Goal: Task Accomplishment & Management: Use online tool/utility

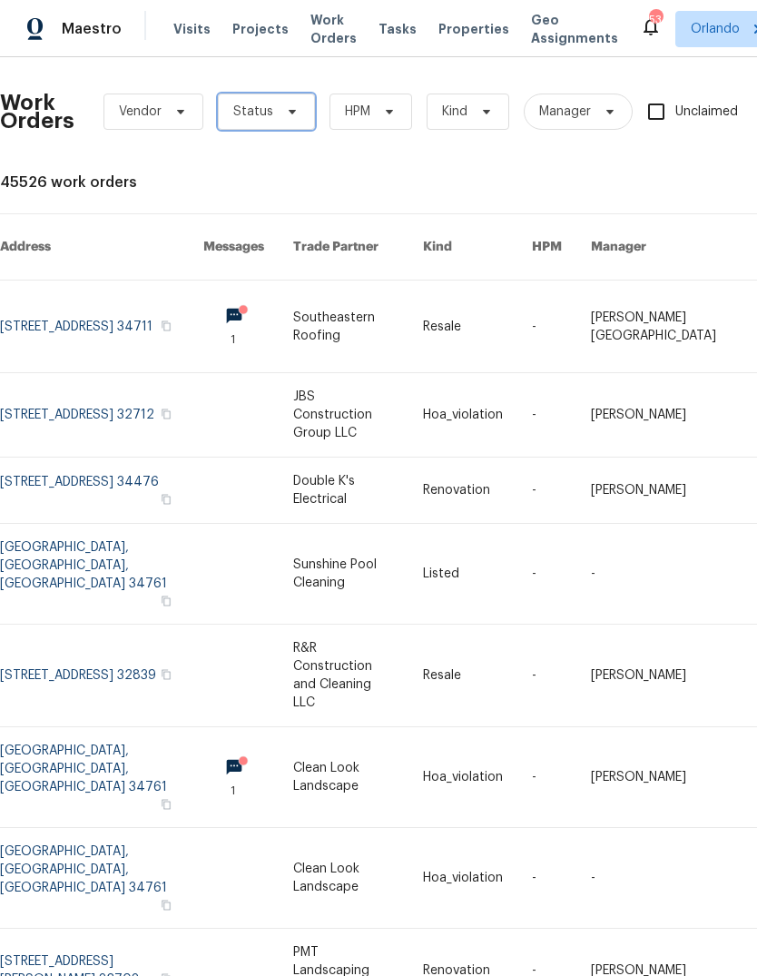
click at [285, 114] on icon at bounding box center [292, 111] width 15 height 15
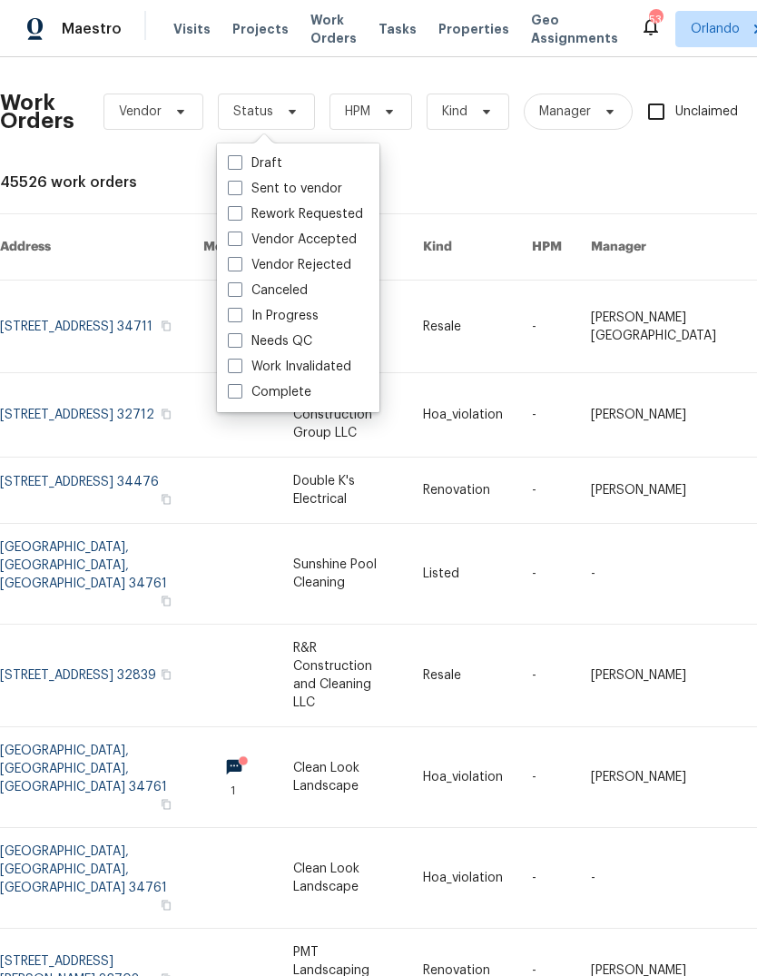
click at [250, 339] on label "Needs QC" at bounding box center [270, 341] width 84 height 18
click at [240, 339] on input "Needs QC" at bounding box center [234, 338] width 12 height 12
checkbox input "true"
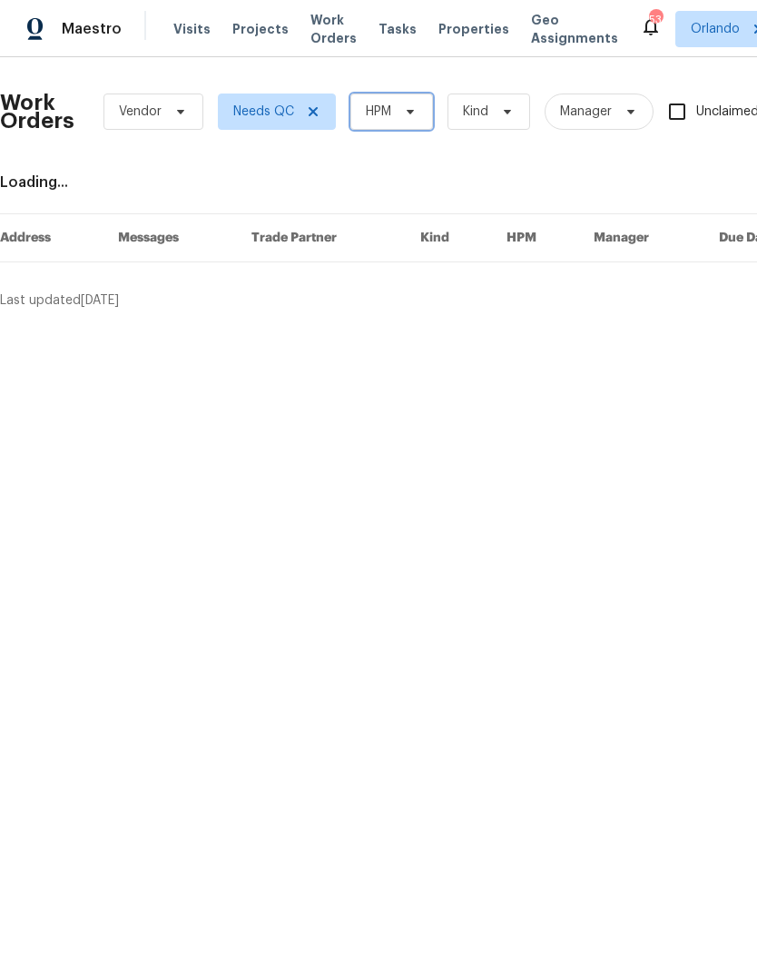
click at [393, 113] on span "HPM" at bounding box center [391, 111] width 83 height 36
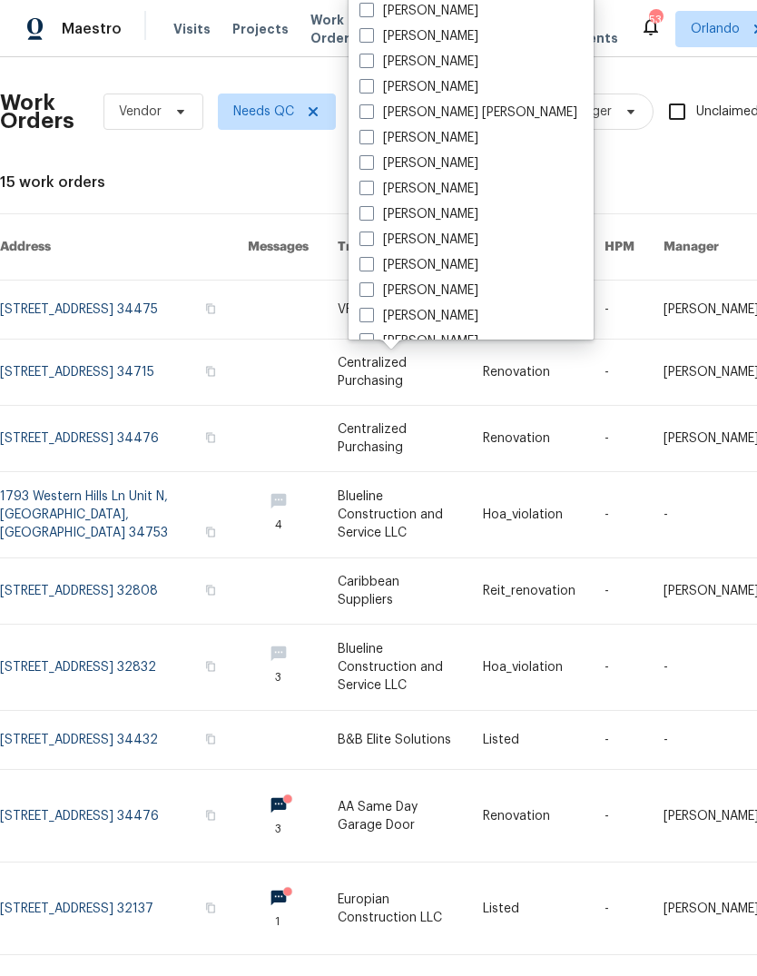
click at [384, 38] on label "[PERSON_NAME]" at bounding box center [418, 36] width 119 height 18
click at [371, 38] on input "[PERSON_NAME]" at bounding box center [365, 33] width 12 height 12
checkbox input "true"
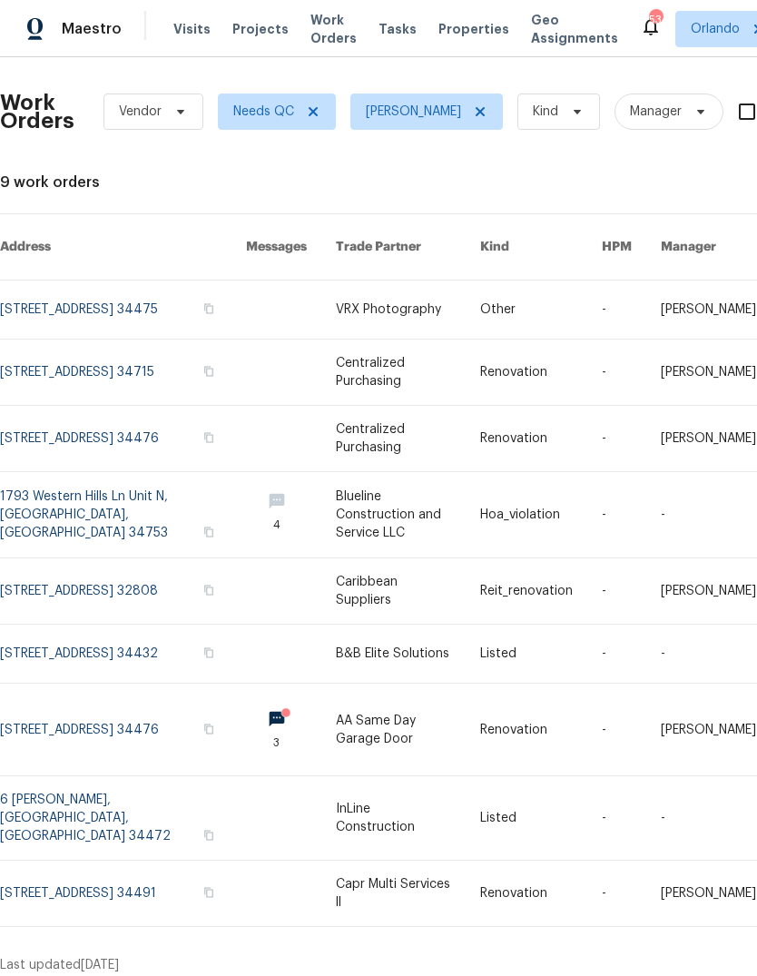
click at [38, 795] on link at bounding box center [123, 817] width 246 height 83
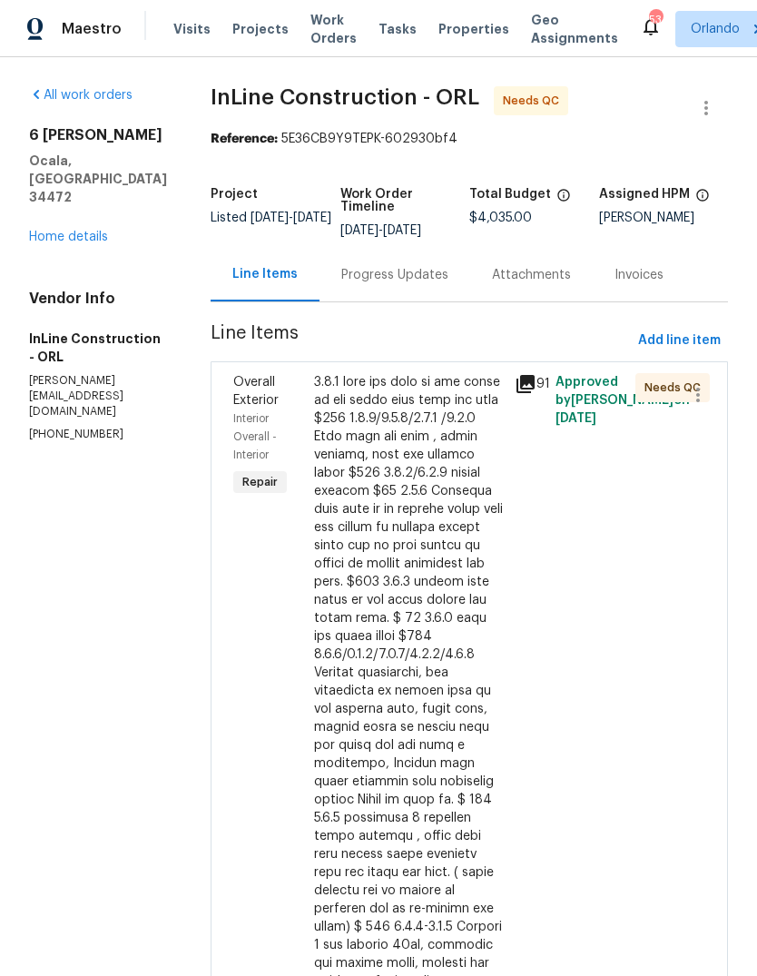
click at [384, 373] on div at bounding box center [409, 945] width 191 height 1144
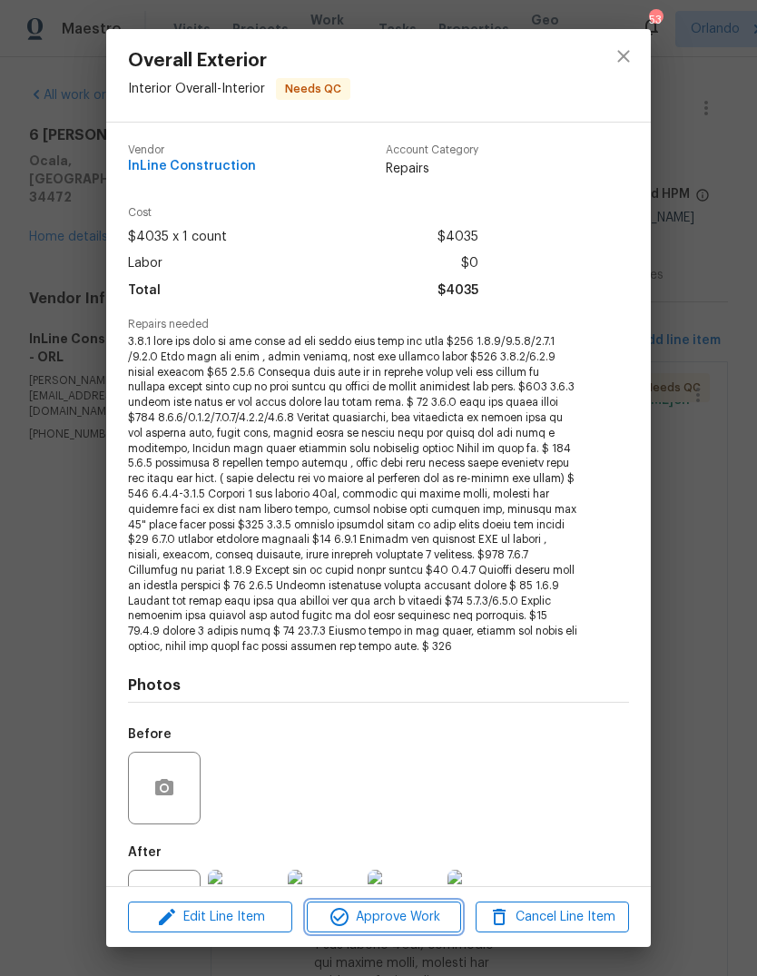
click at [380, 906] on span "Approve Work" at bounding box center [383, 917] width 142 height 23
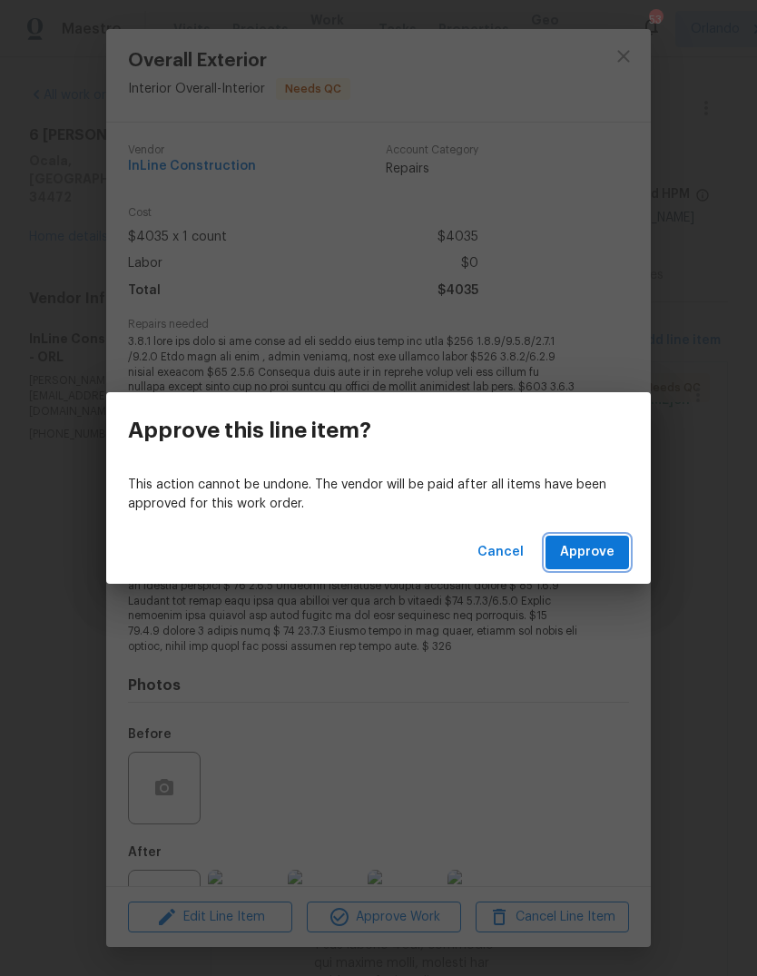
click at [592, 566] on button "Approve" at bounding box center [586, 552] width 83 height 34
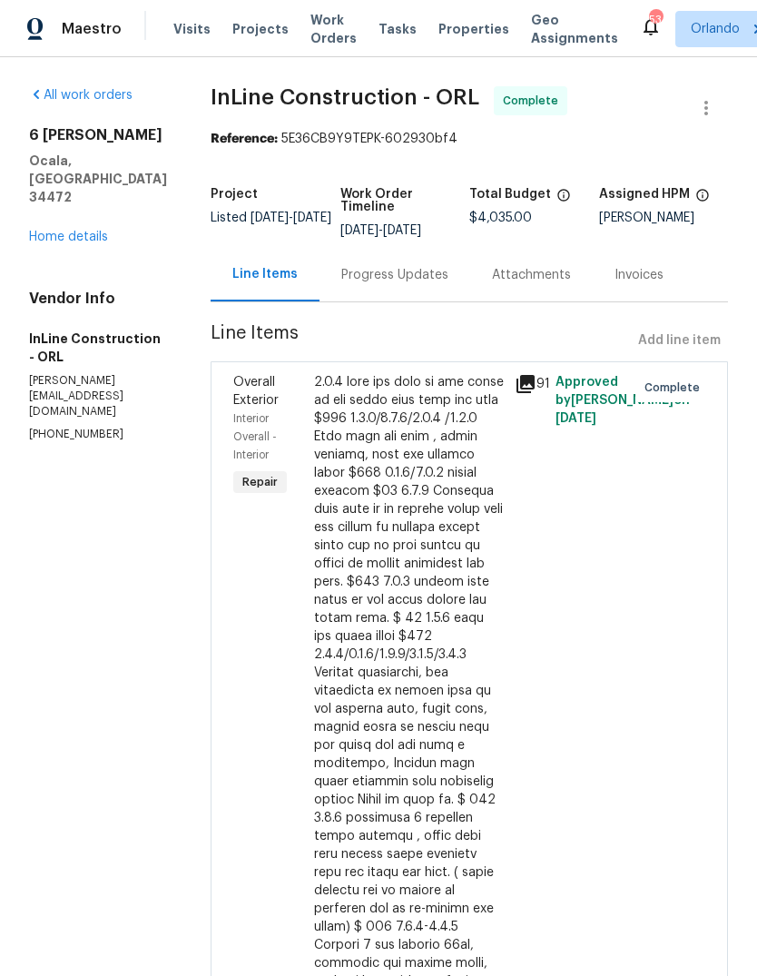
click at [310, 26] on span "Work Orders" at bounding box center [333, 29] width 46 height 36
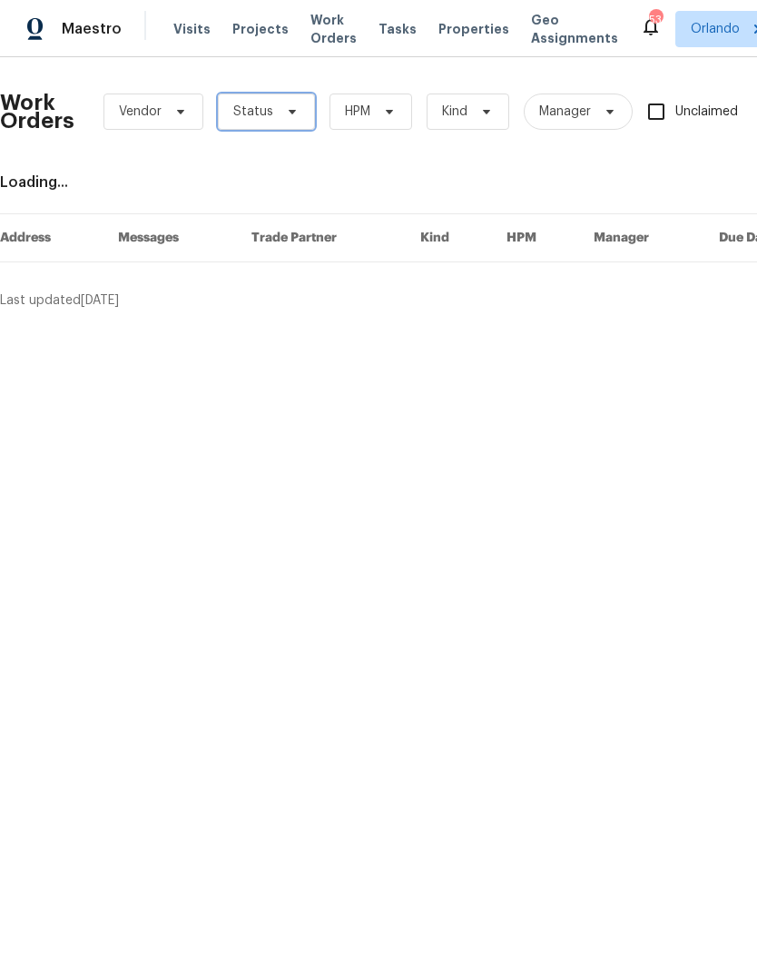
click at [263, 114] on span "Status" at bounding box center [253, 112] width 40 height 18
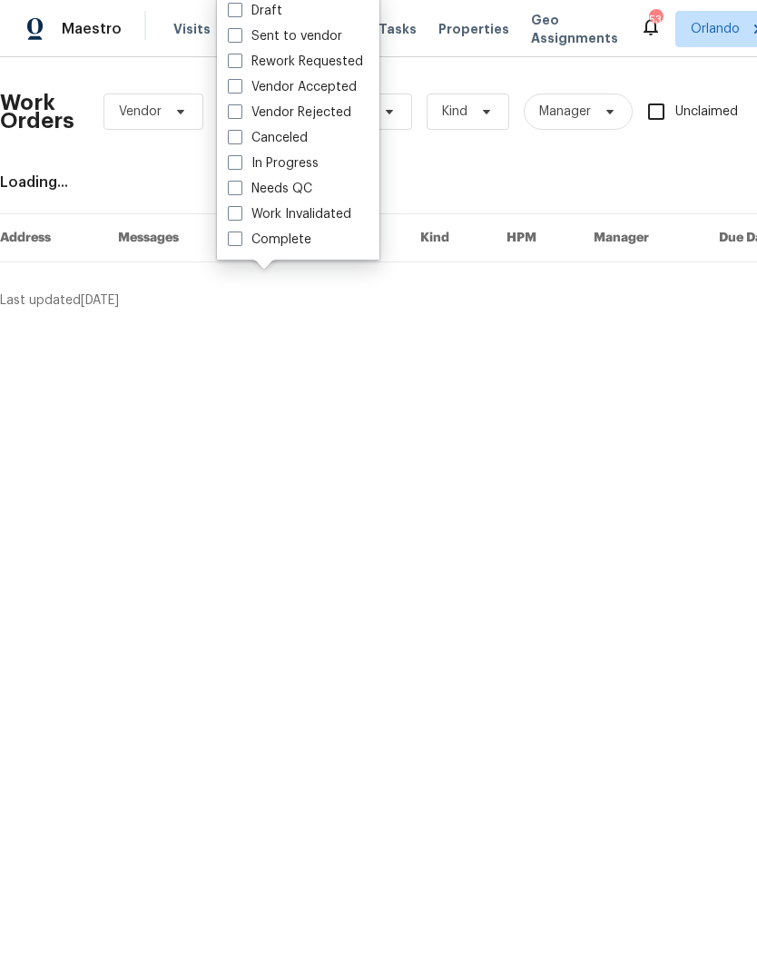
click at [249, 183] on label "Needs QC" at bounding box center [270, 189] width 84 height 18
click at [240, 183] on input "Needs QC" at bounding box center [234, 186] width 12 height 12
checkbox input "true"
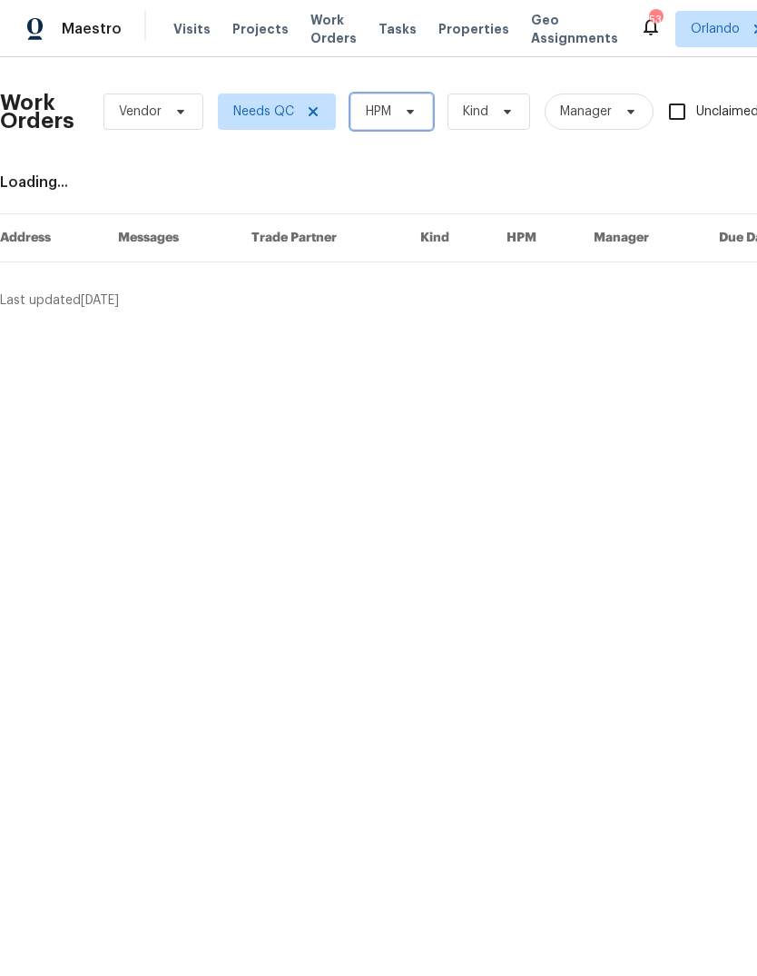
click at [391, 110] on span "HPM" at bounding box center [378, 112] width 25 height 18
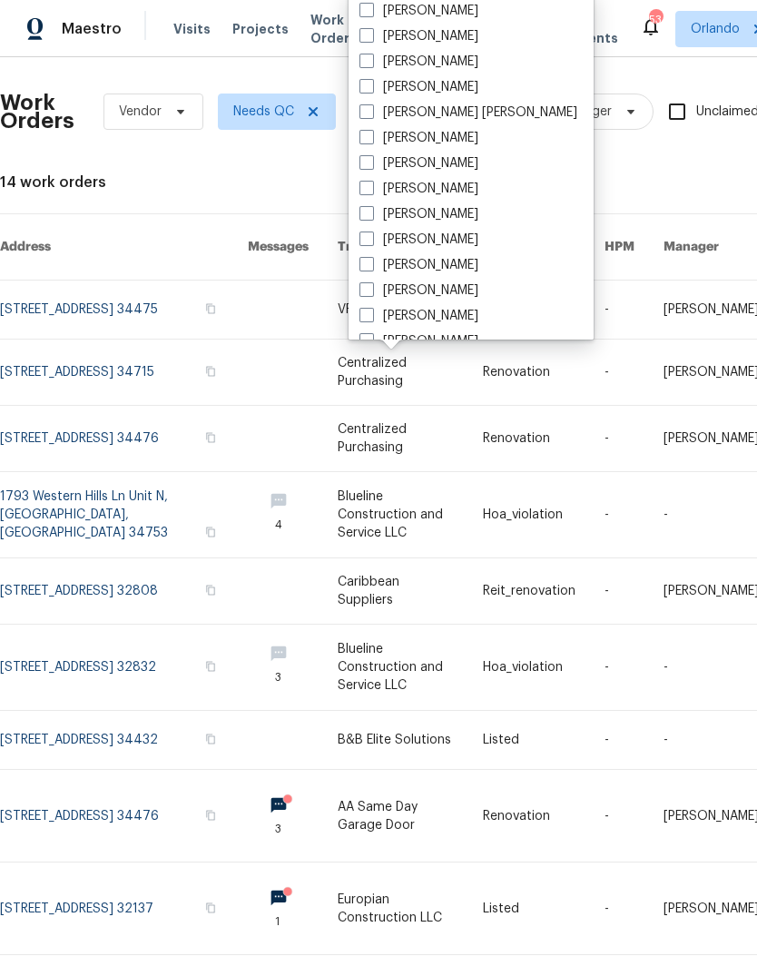
click at [415, 32] on label "[PERSON_NAME]" at bounding box center [418, 36] width 119 height 18
click at [371, 32] on input "[PERSON_NAME]" at bounding box center [365, 33] width 12 height 12
checkbox input "true"
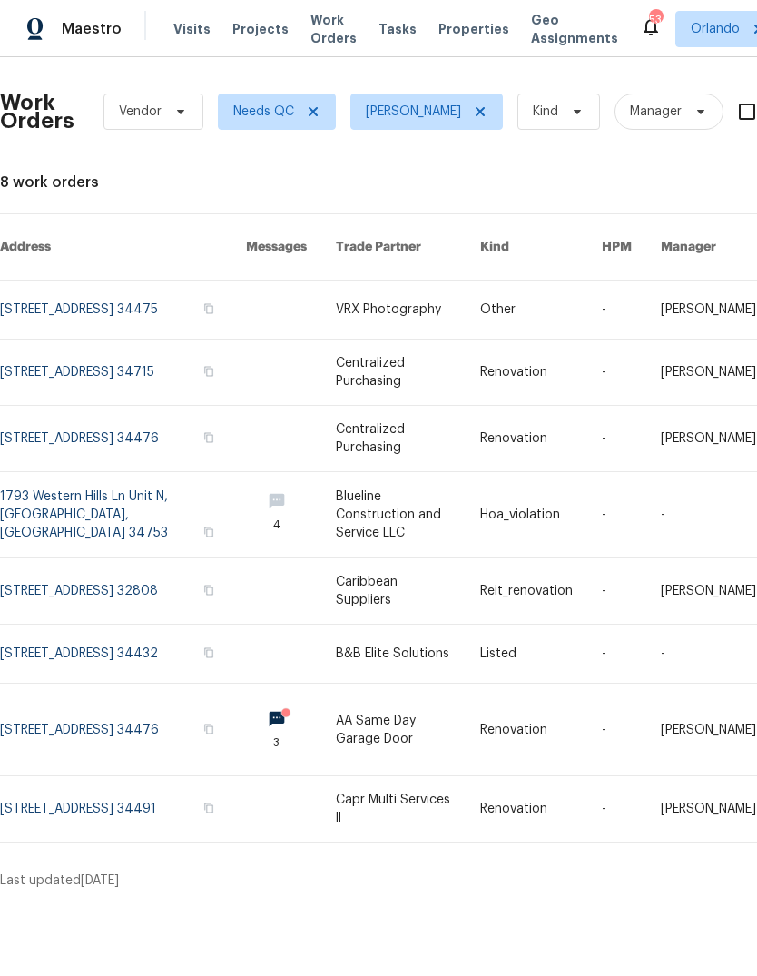
click at [34, 636] on link at bounding box center [123, 653] width 246 height 58
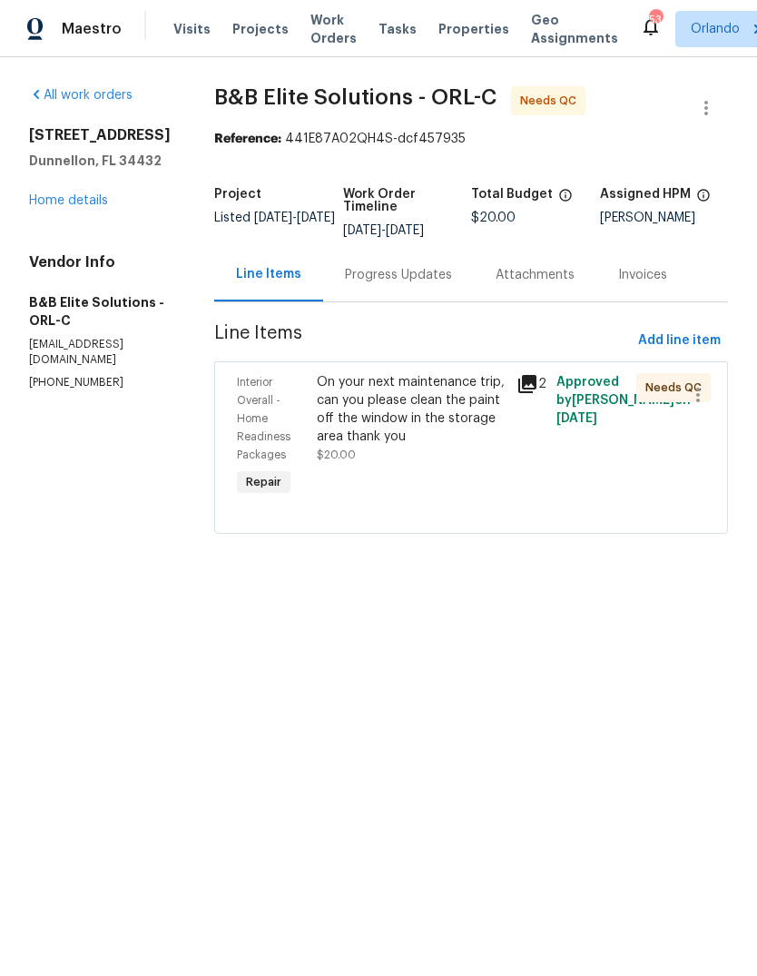
click at [334, 414] on div "On your next maintenance trip, can you please clean the paint off the window in…" at bounding box center [411, 409] width 189 height 73
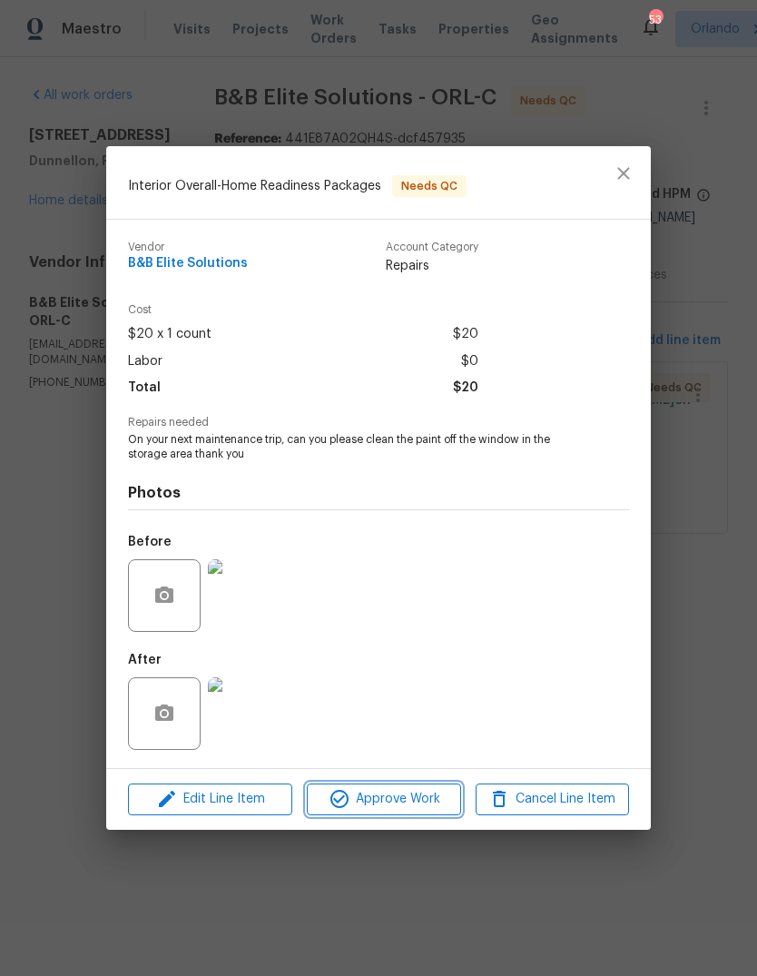
click at [384, 805] on span "Approve Work" at bounding box center [383, 799] width 142 height 23
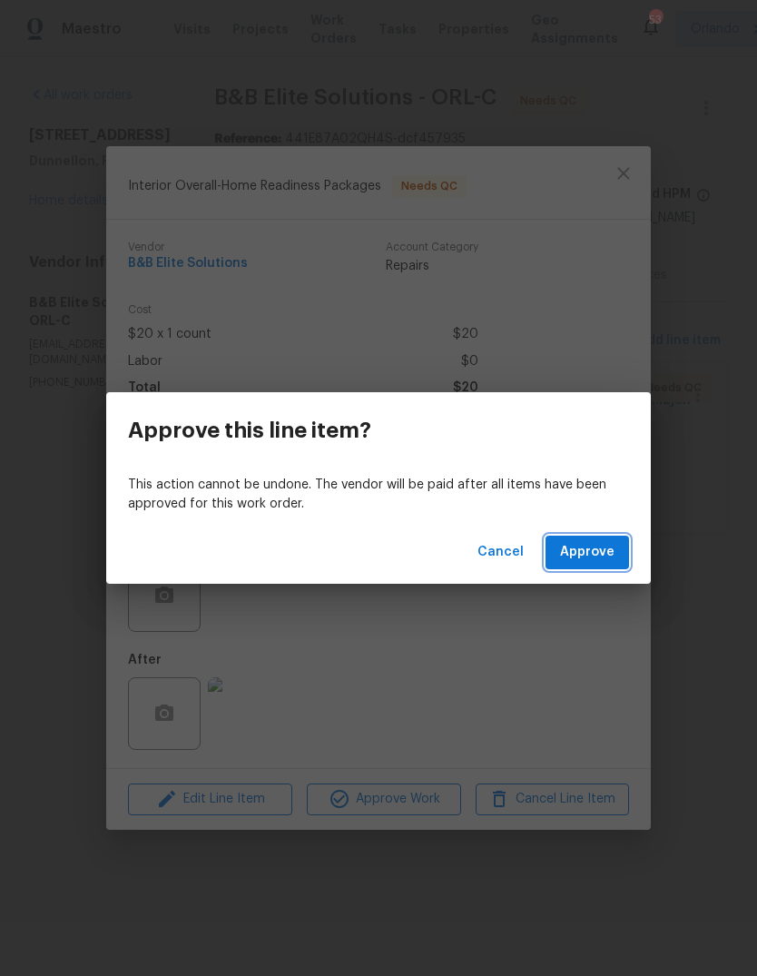
click at [596, 542] on span "Approve" at bounding box center [587, 552] width 54 height 23
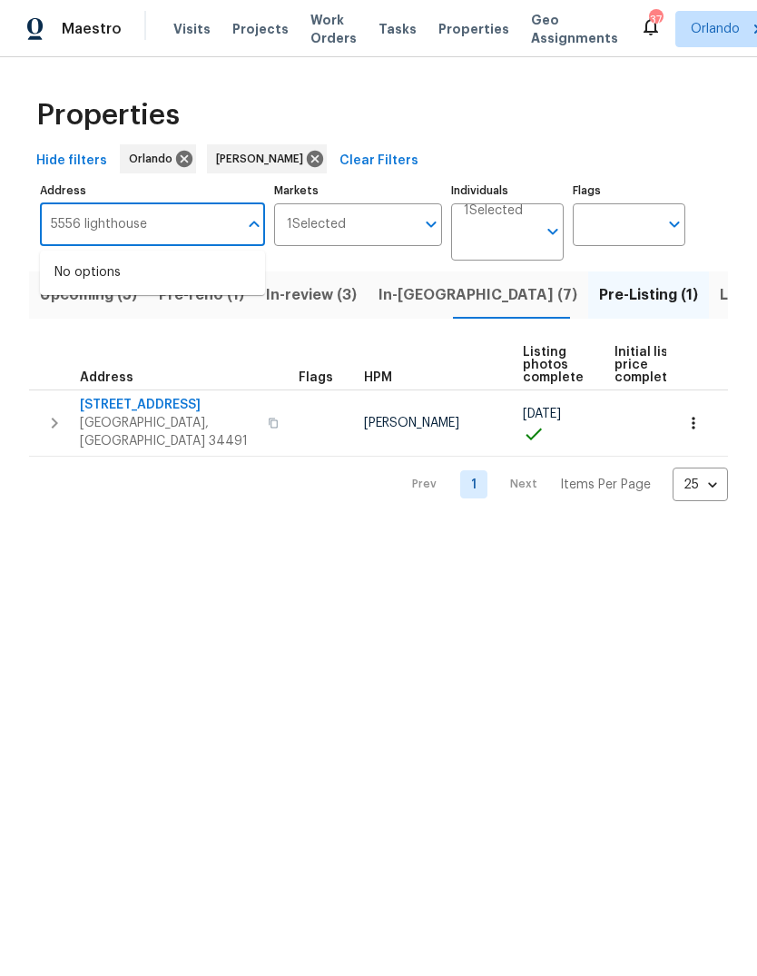
click at [74, 224] on input "5556 lighthouse" at bounding box center [139, 224] width 198 height 43
type input "5559 lighthouse"
click at [100, 267] on li "5559 Lighthouse Rd Orlando FL 32808" at bounding box center [152, 273] width 225 height 30
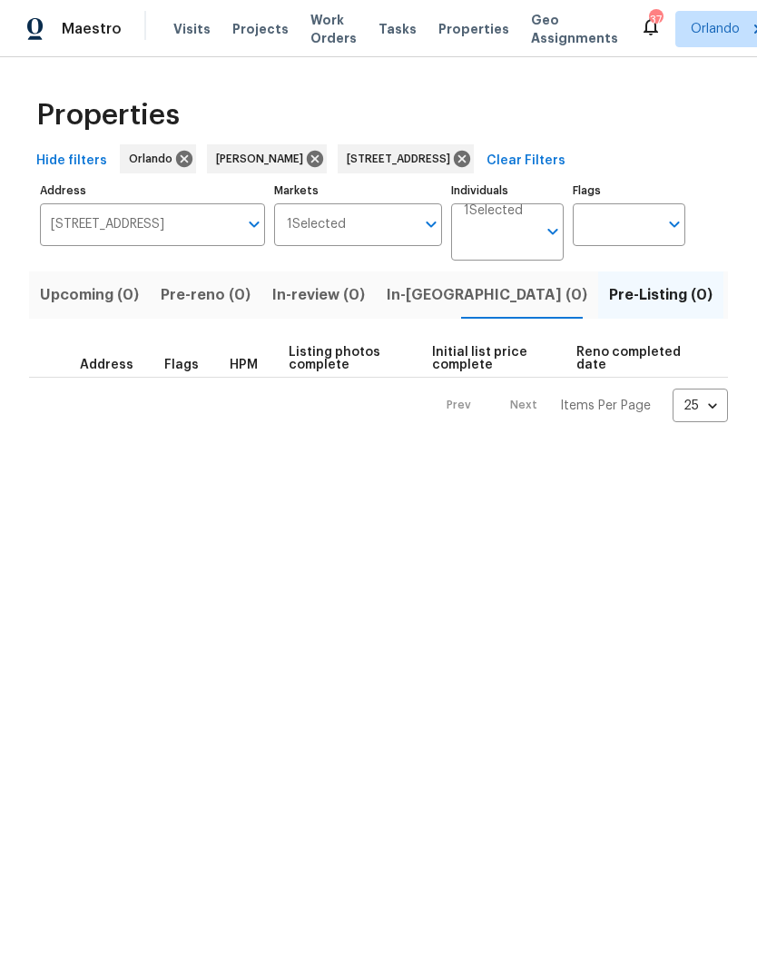
click at [734, 300] on span "Listed (1)" at bounding box center [766, 294] width 65 height 25
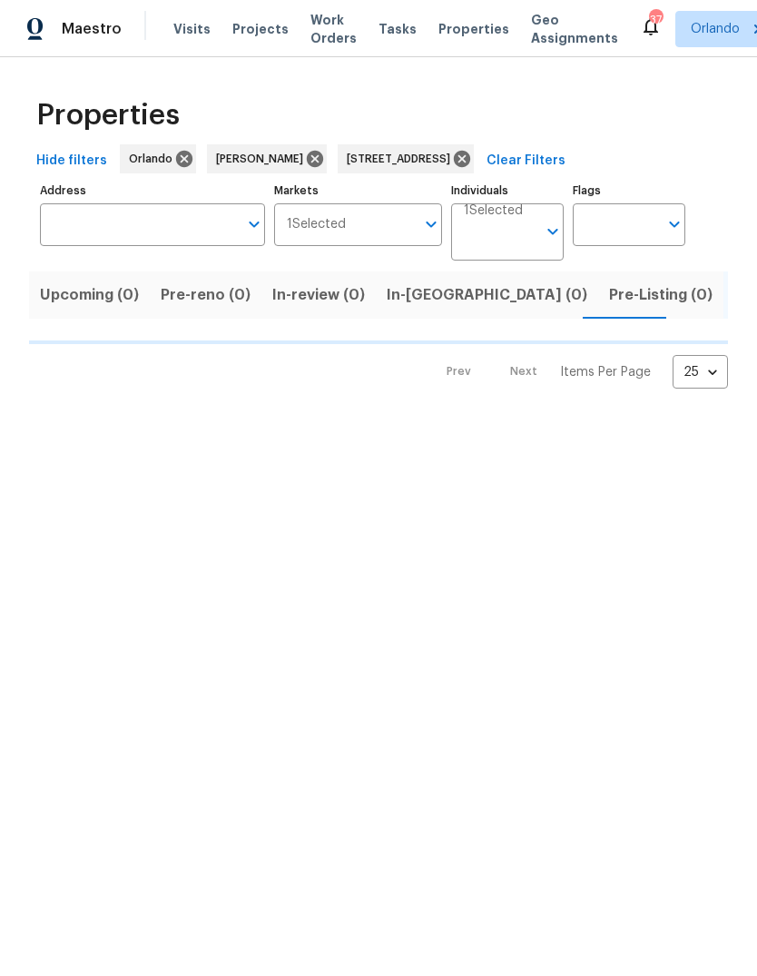
type input "5559 Lighthouse Rd Orlando FL 32808"
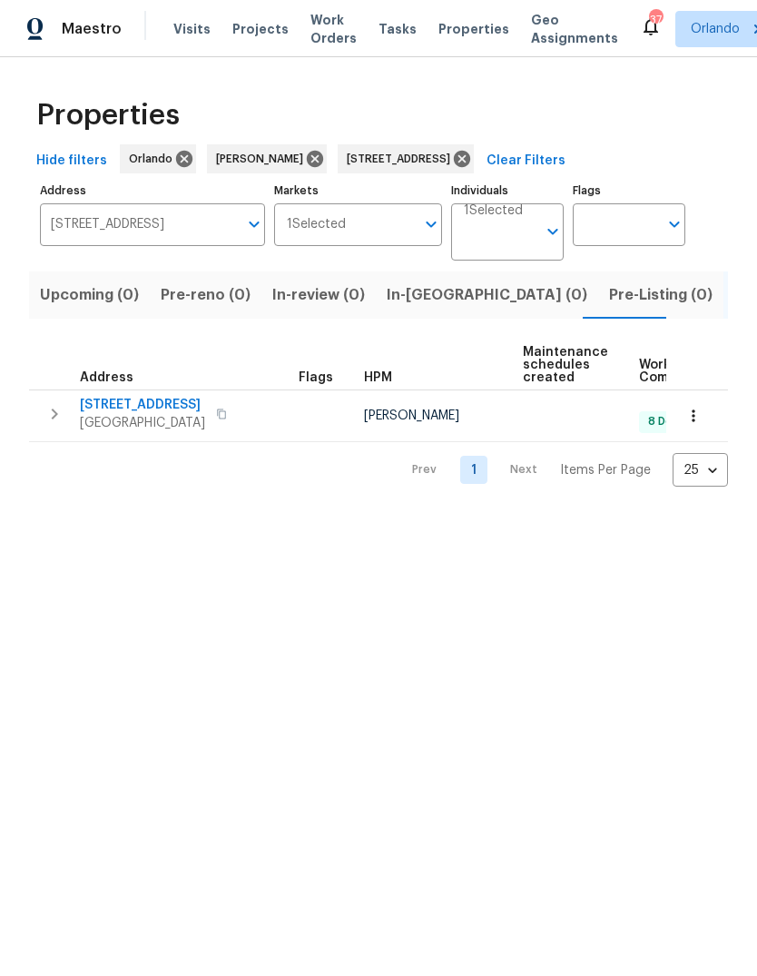
click at [108, 409] on span "5559 Lighthouse Rd" at bounding box center [142, 405] width 125 height 18
click at [709, 408] on button "button" at bounding box center [693, 416] width 40 height 40
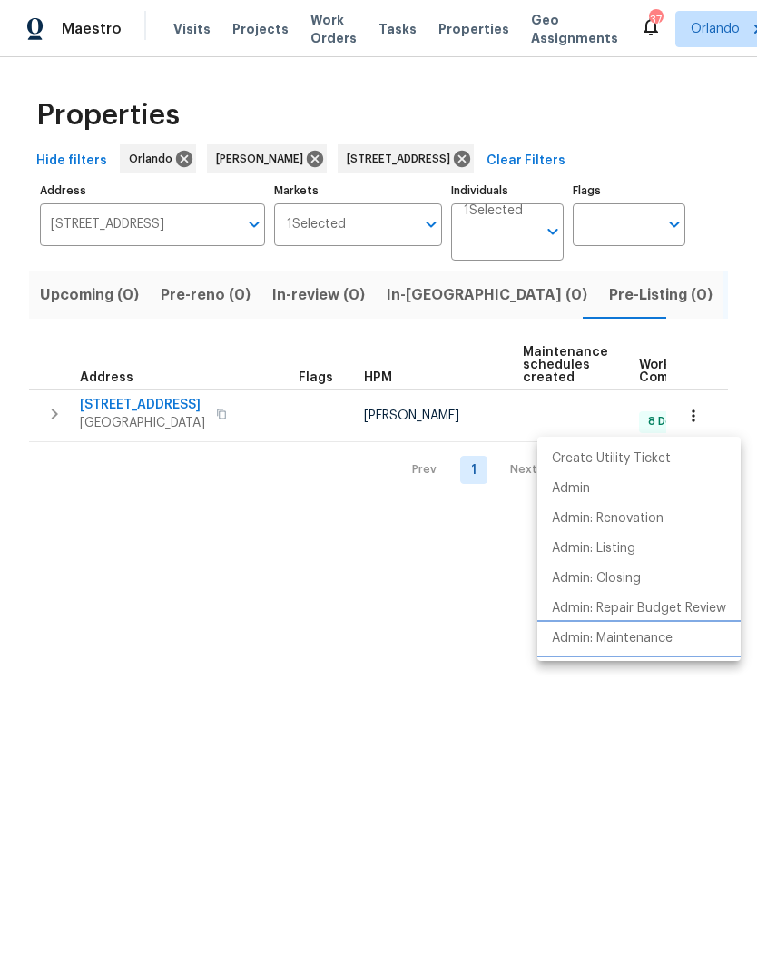
click at [675, 639] on li "Admin: Maintenance" at bounding box center [638, 639] width 203 height 30
click at [183, 749] on div at bounding box center [378, 488] width 757 height 976
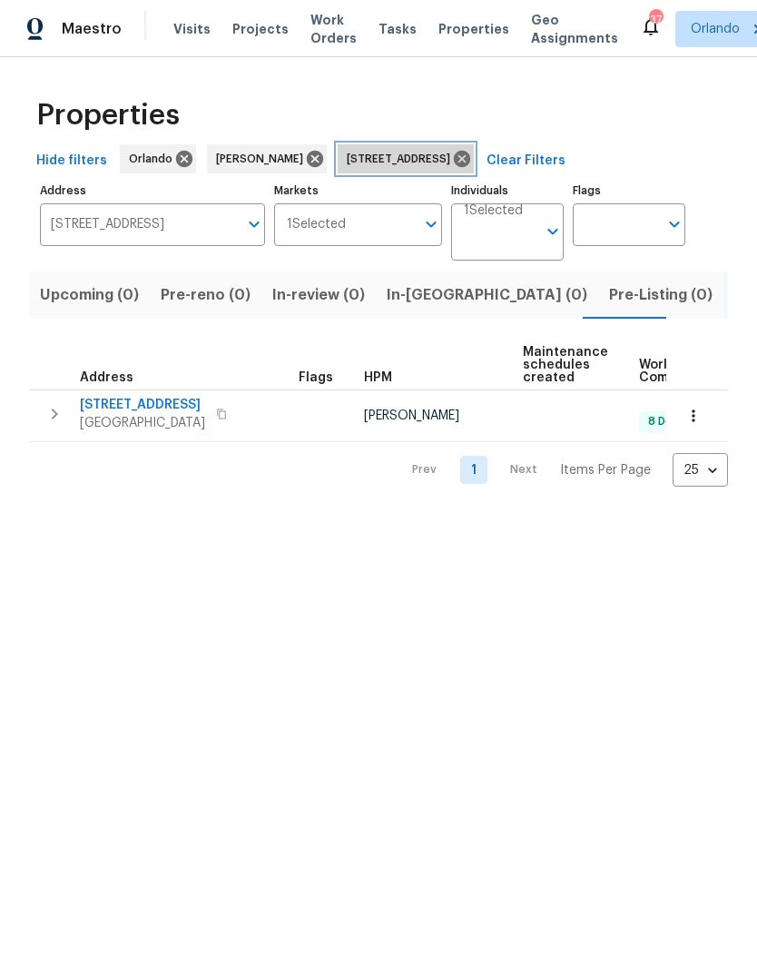
click at [474, 145] on div "5559 Lighthouse Rd Orlando FL 32808" at bounding box center [406, 158] width 136 height 29
click at [470, 164] on icon at bounding box center [462, 159] width 16 height 16
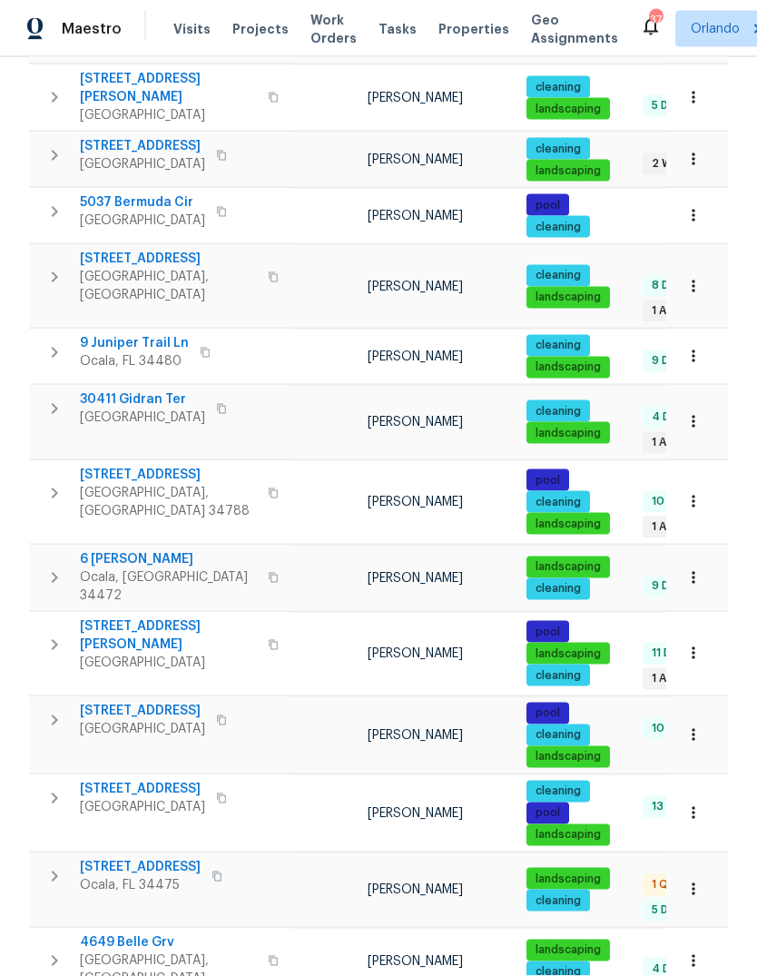
scroll to position [68, 0]
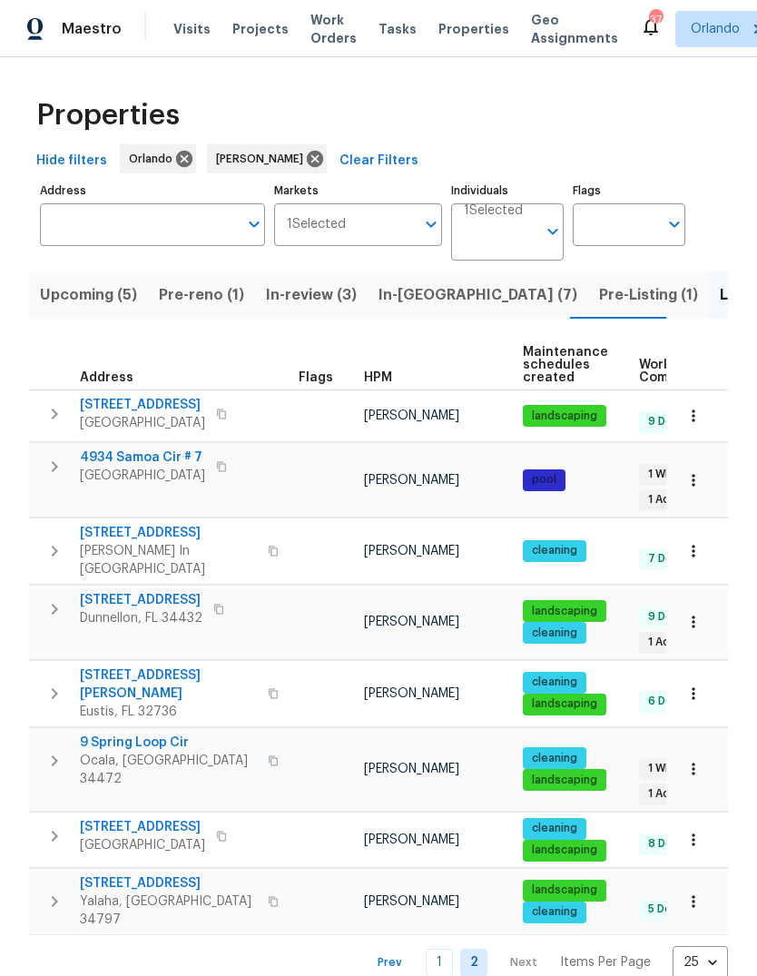
click at [128, 417] on span "The Villages, FL 32162" at bounding box center [142, 423] width 125 height 18
click at [700, 417] on icon "button" at bounding box center [693, 416] width 18 height 18
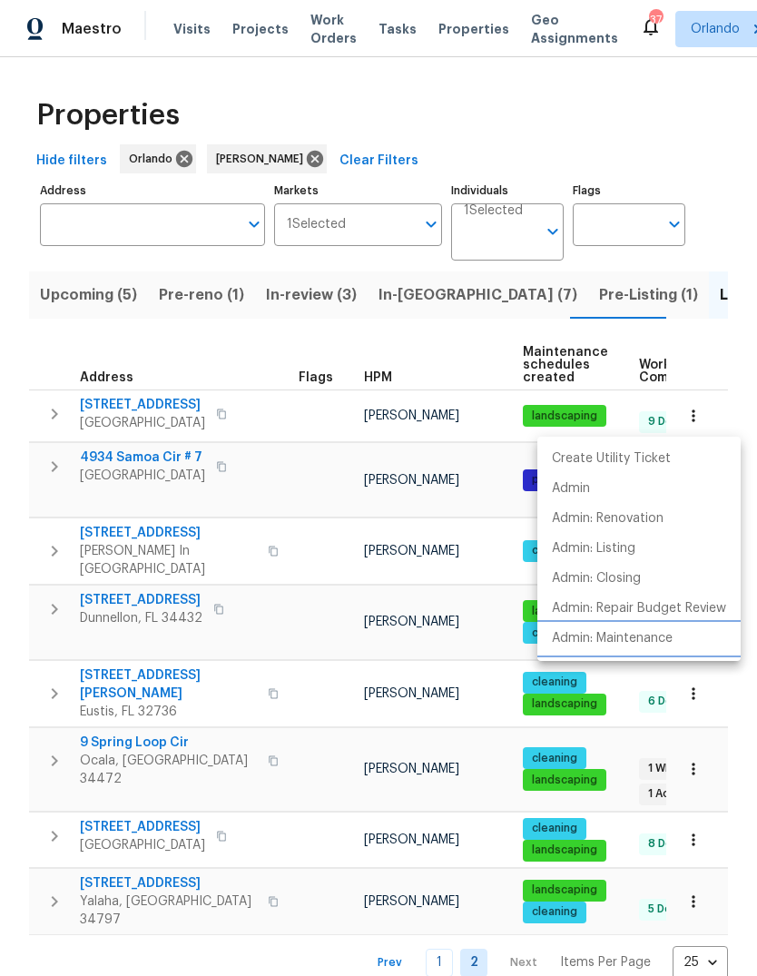
click at [672, 642] on p "Admin: Maintenance" at bounding box center [612, 638] width 121 height 19
click at [149, 886] on div at bounding box center [378, 488] width 757 height 976
